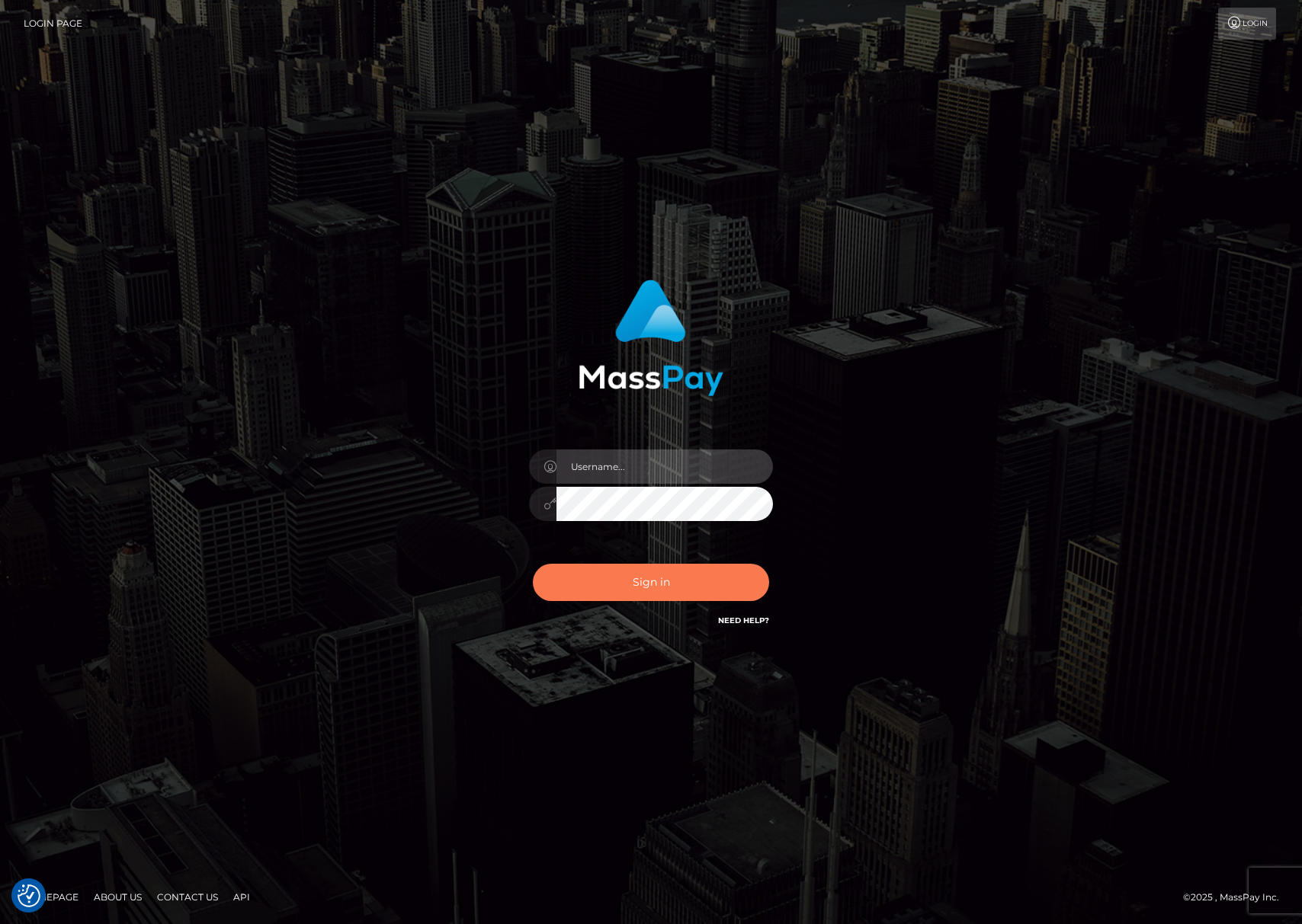
type input "Joyce.Silversocial"
click at [645, 584] on button "Sign in" at bounding box center [651, 582] width 237 height 37
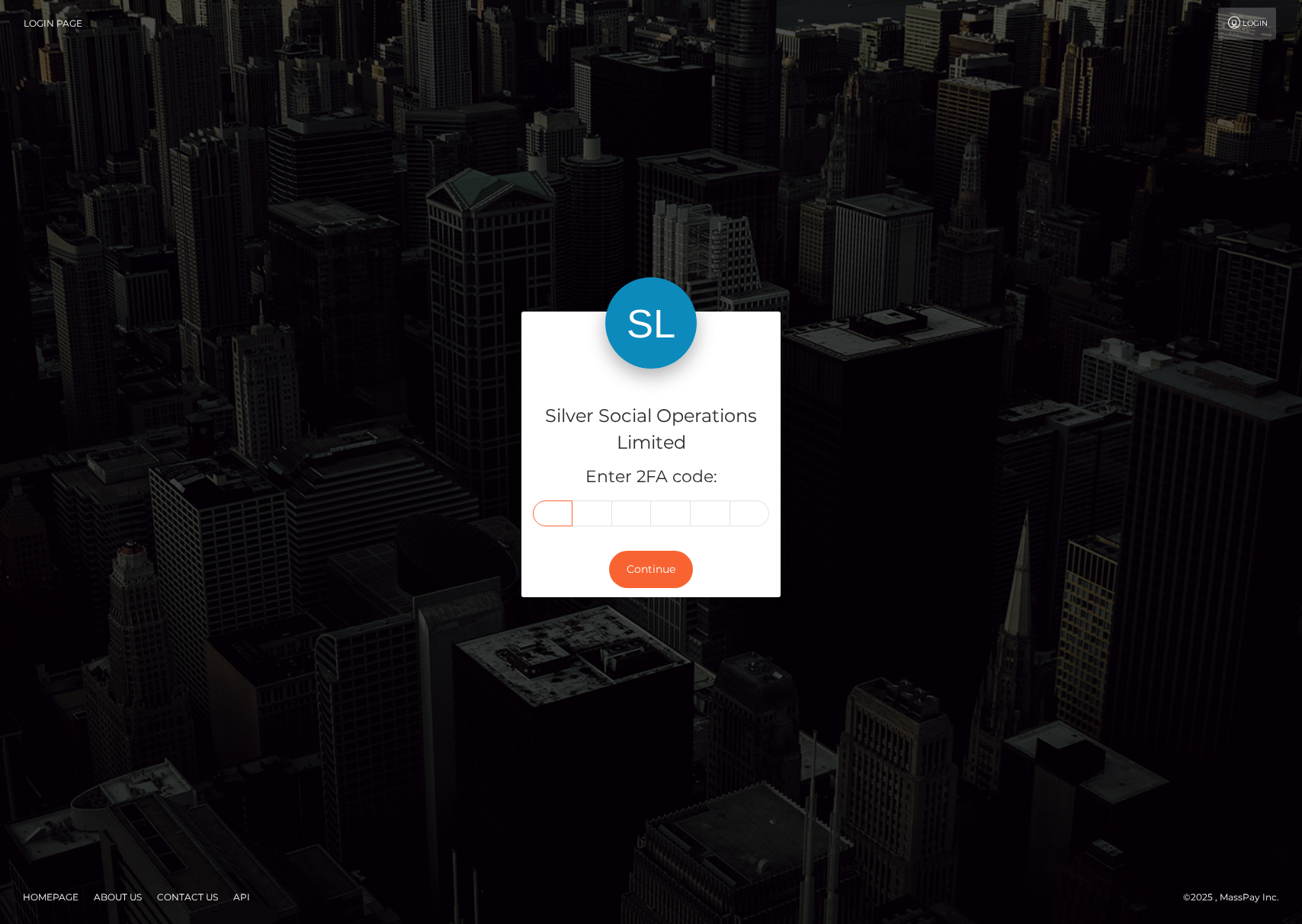
click at [552, 515] on input "text" at bounding box center [553, 514] width 40 height 26
type input "5"
type input "8"
type input "3"
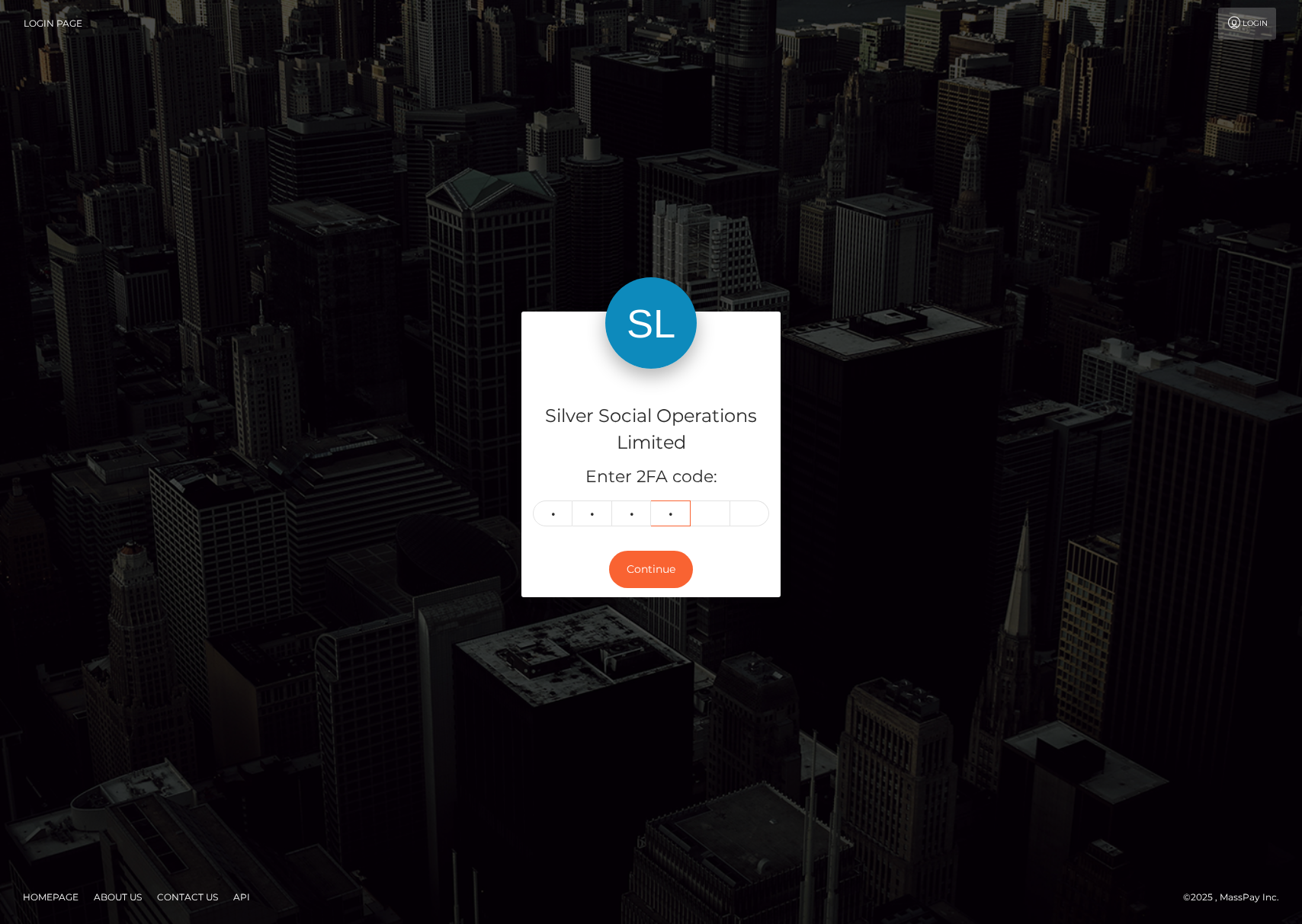
type input "3"
type input "4"
type input "8"
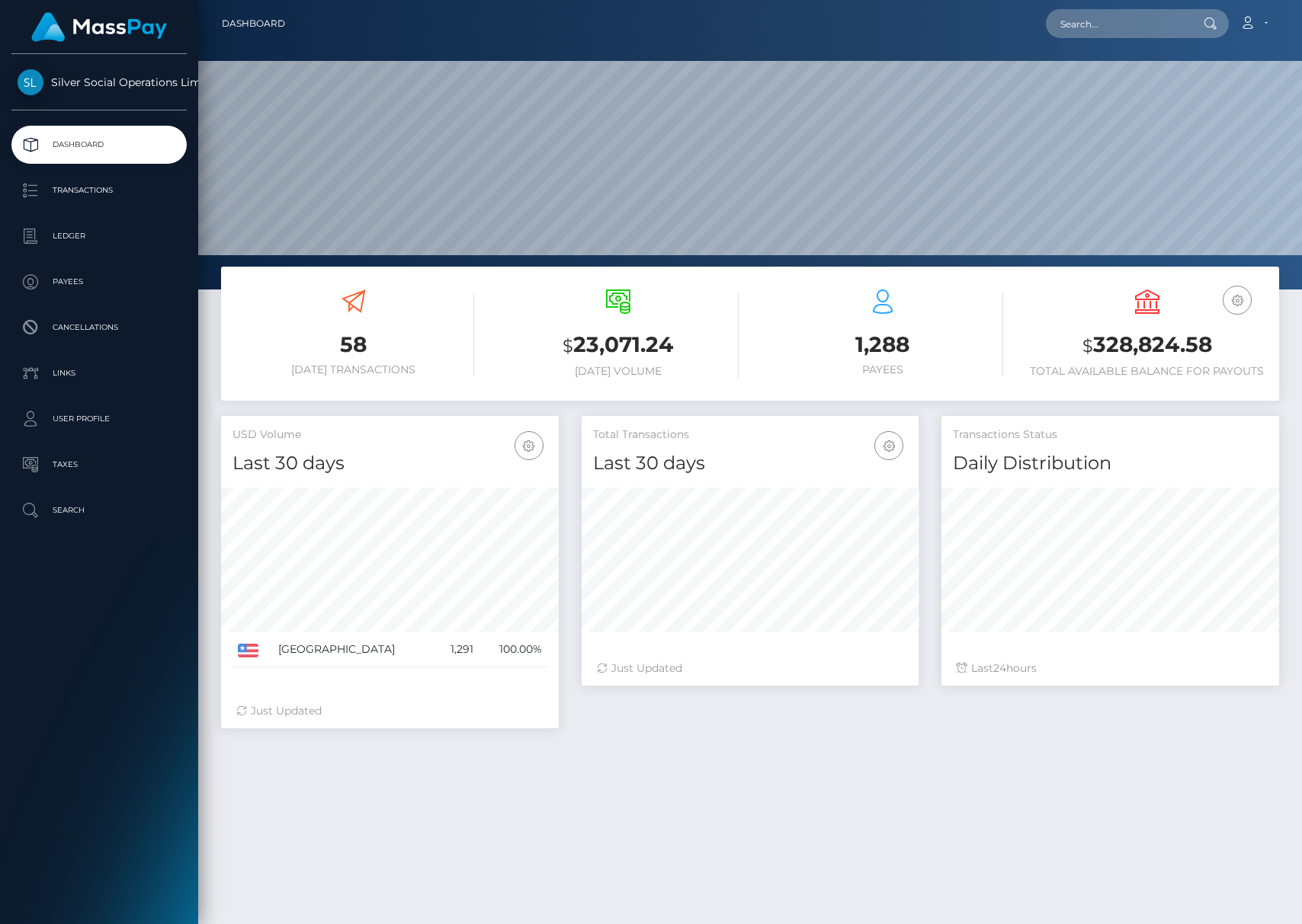
scroll to position [270, 337]
drag, startPoint x: 1080, startPoint y: 346, endPoint x: 1269, endPoint y: 355, distance: 189.2
click at [1269, 355] on div "USD Balance $ 328,824.58 Total Available Balance for Payouts" at bounding box center [1146, 336] width 265 height 115
copy h3 "$ 328,824.58"
